Goal: Navigation & Orientation: Find specific page/section

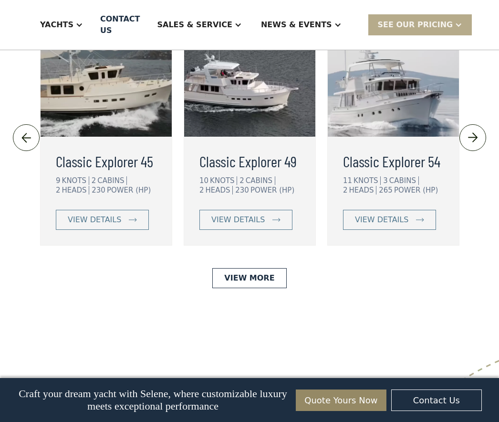
scroll to position [2298, 0]
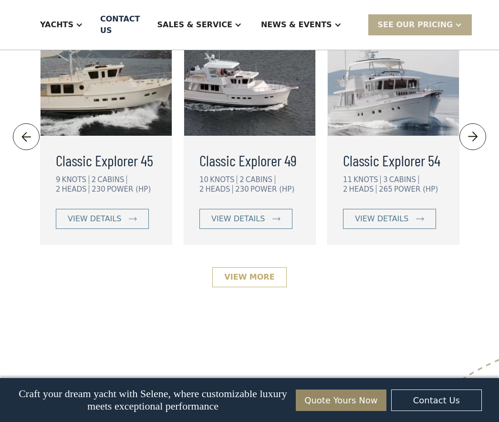
click at [262, 267] on link "View More" at bounding box center [249, 277] width 74 height 20
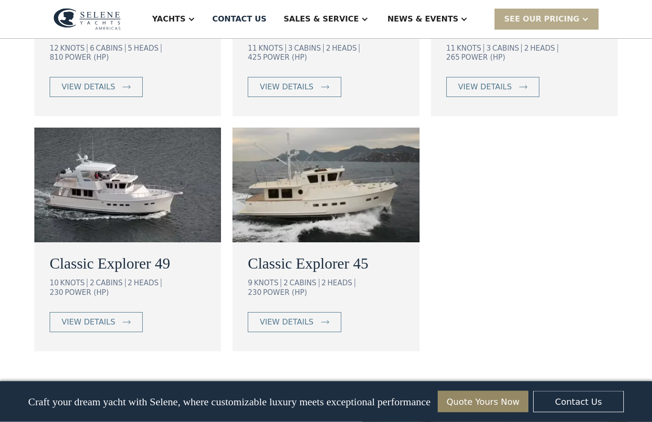
scroll to position [750, 0]
click at [107, 320] on link "view details" at bounding box center [96, 322] width 93 height 20
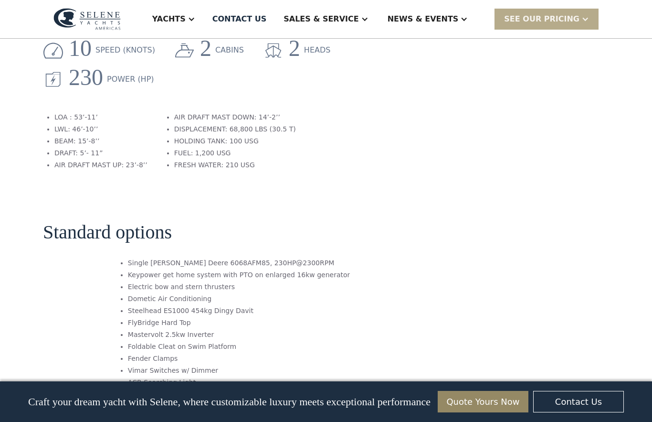
scroll to position [1339, 0]
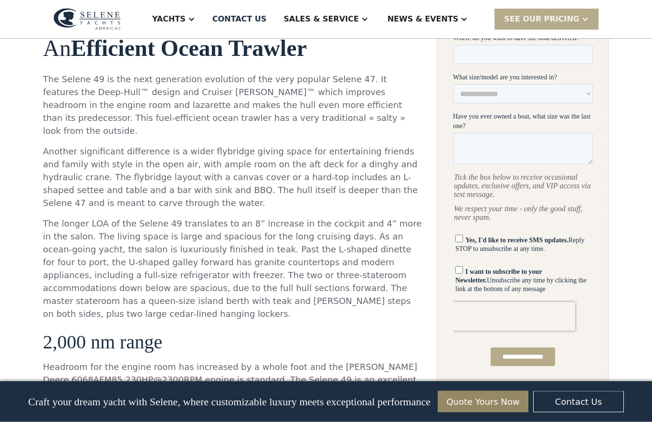
click at [358, 23] on div "Sales & Service" at bounding box center [321, 18] width 75 height 11
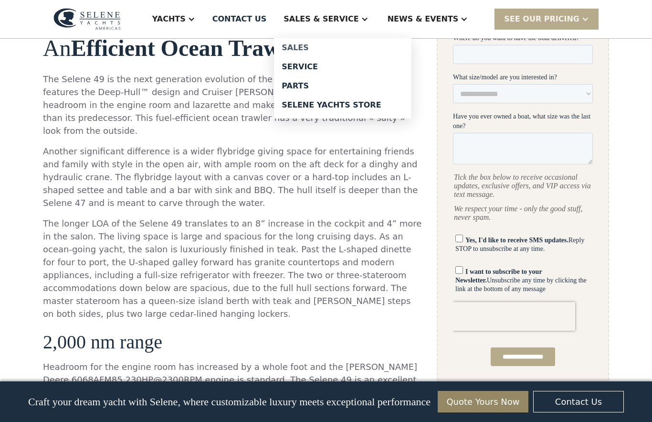
click at [332, 46] on div "Sales" at bounding box center [343, 48] width 122 height 8
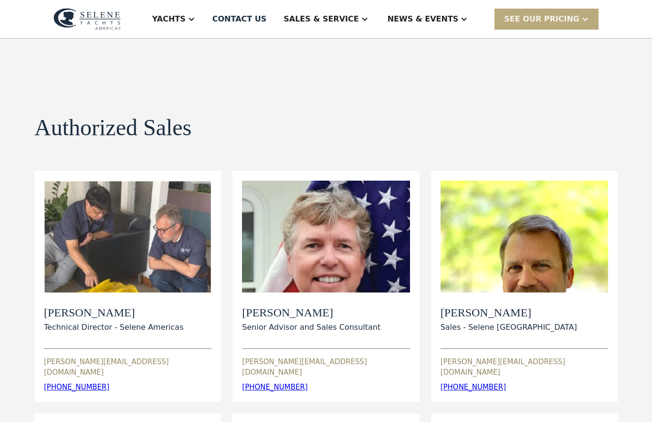
click at [581, 19] on div at bounding box center [585, 19] width 8 height 8
